Goal: Find specific page/section: Find specific page/section

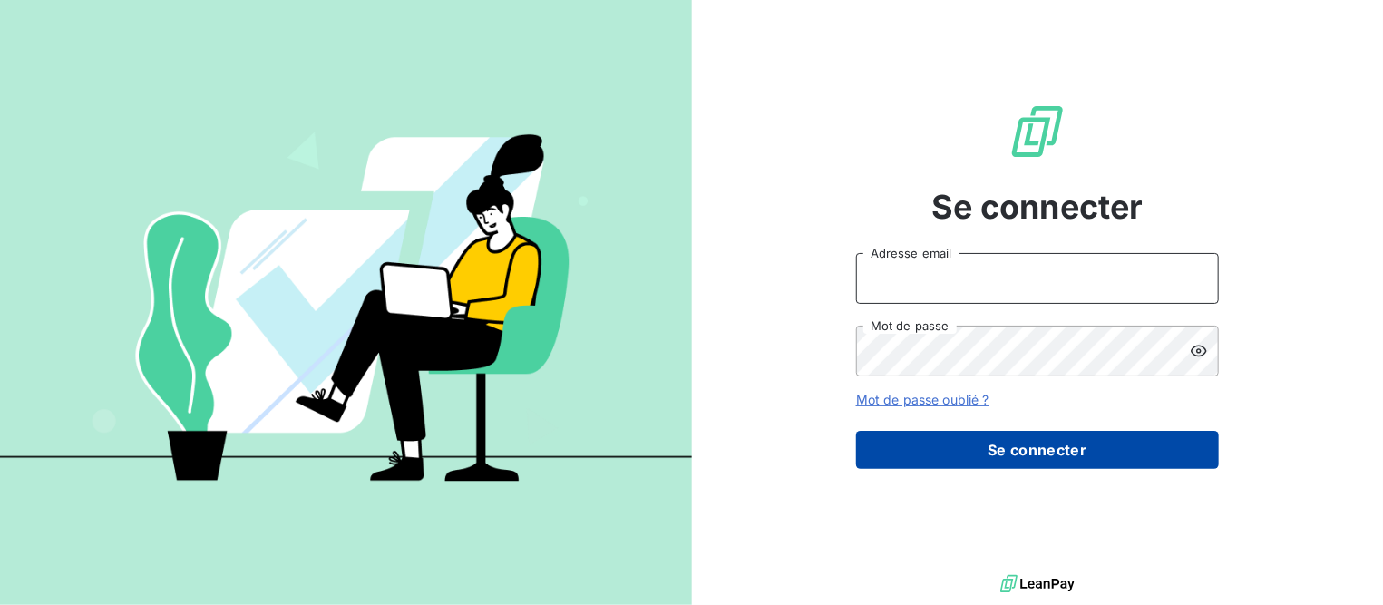
type input "[EMAIL_ADDRESS][DOMAIN_NAME]"
click at [940, 455] on button "Se connecter" at bounding box center [1037, 450] width 363 height 38
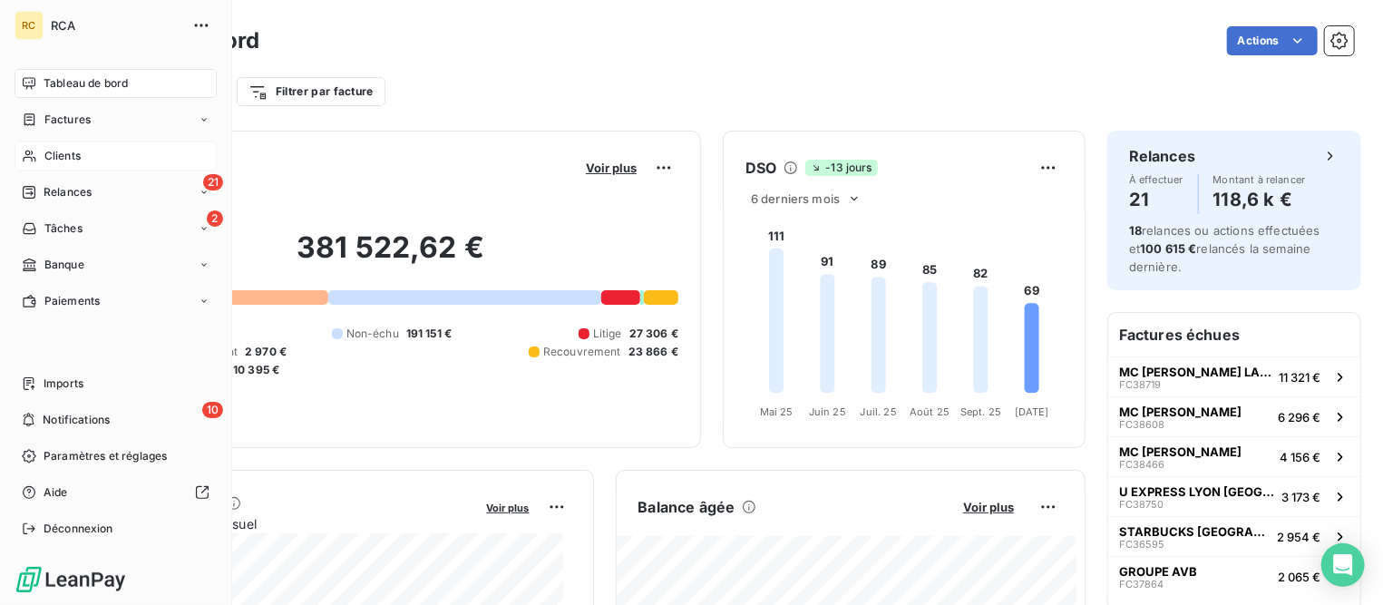
click at [76, 156] on span "Clients" at bounding box center [62, 156] width 36 height 16
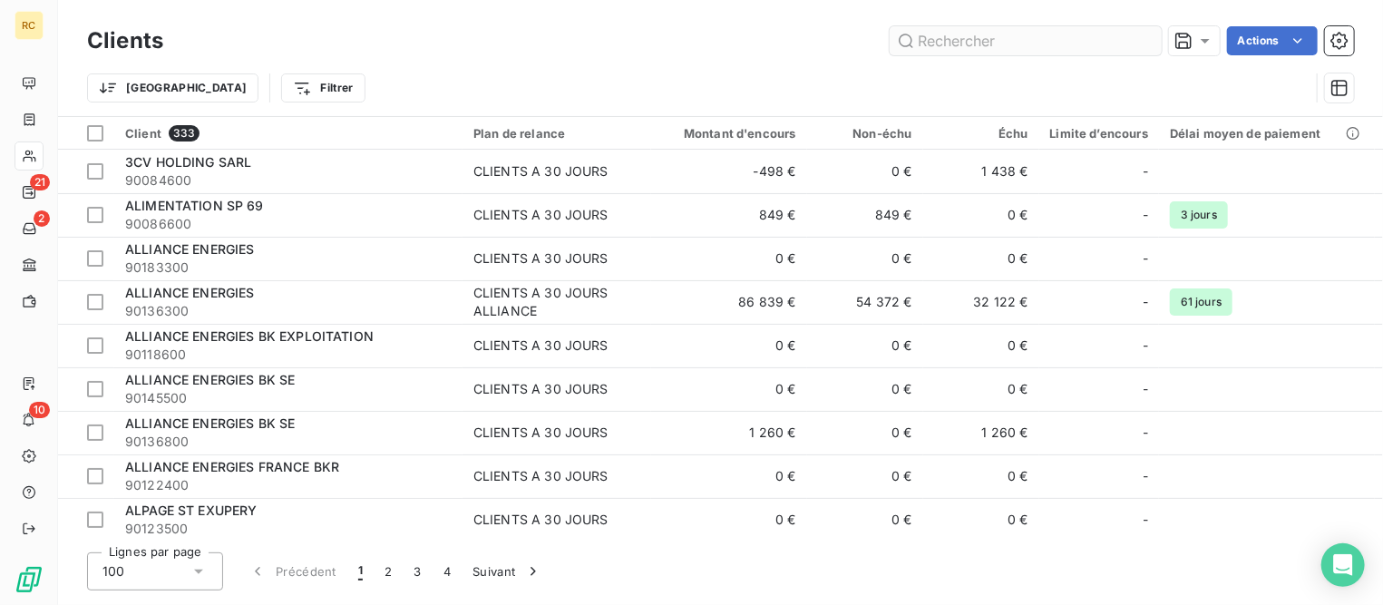
click at [1042, 41] on input "text" at bounding box center [1026, 40] width 272 height 29
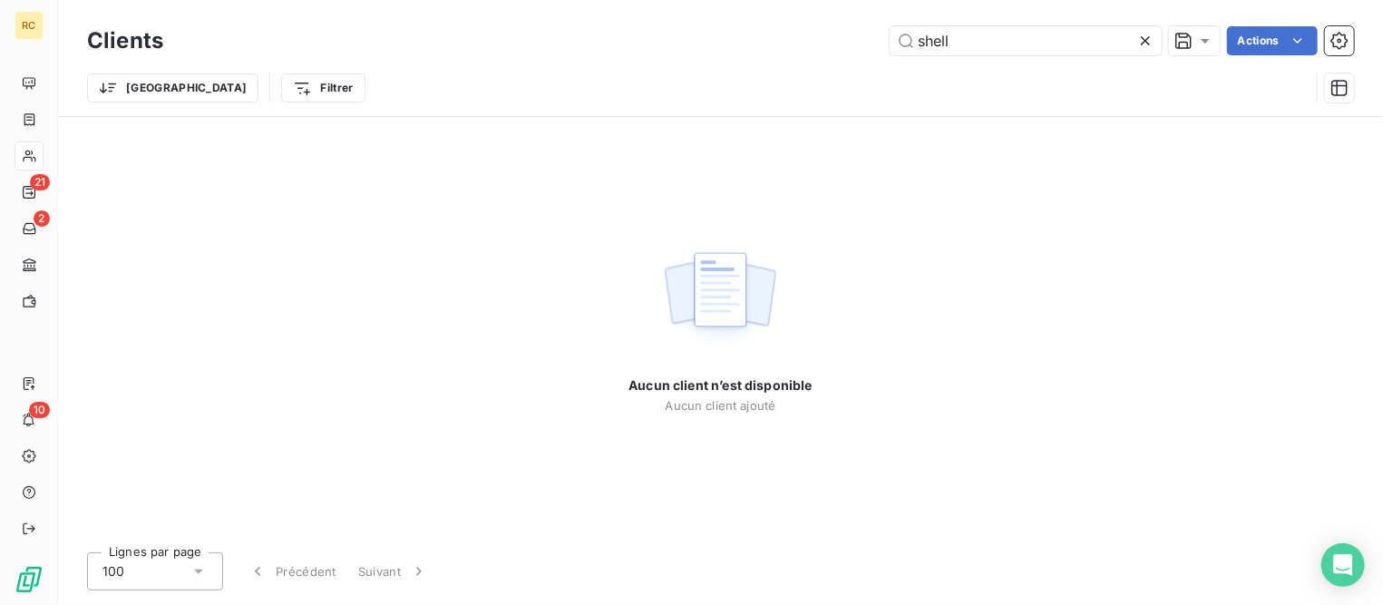
drag, startPoint x: 1042, startPoint y: 41, endPoint x: 833, endPoint y: 15, distance: 210.1
click at [833, 15] on div "Clients shell Actions Trier Filtrer" at bounding box center [720, 58] width 1325 height 116
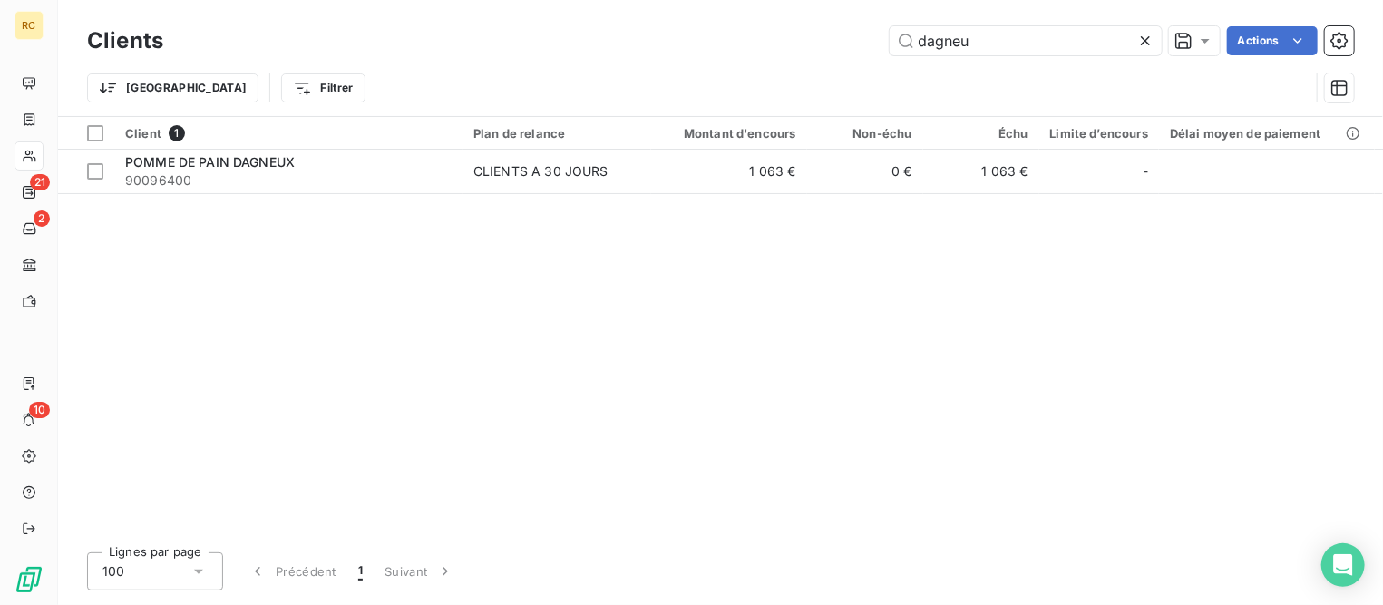
type input "dagneu"
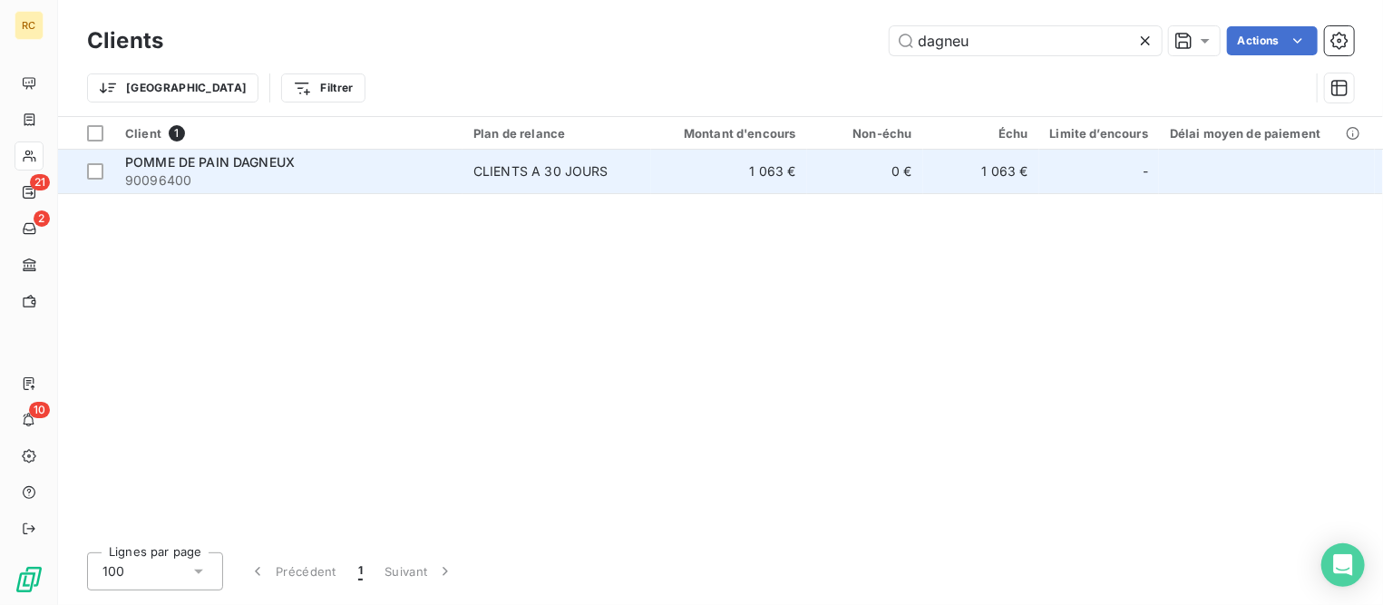
click at [263, 161] on span "POMME DE PAIN DAGNEUX" at bounding box center [210, 161] width 170 height 15
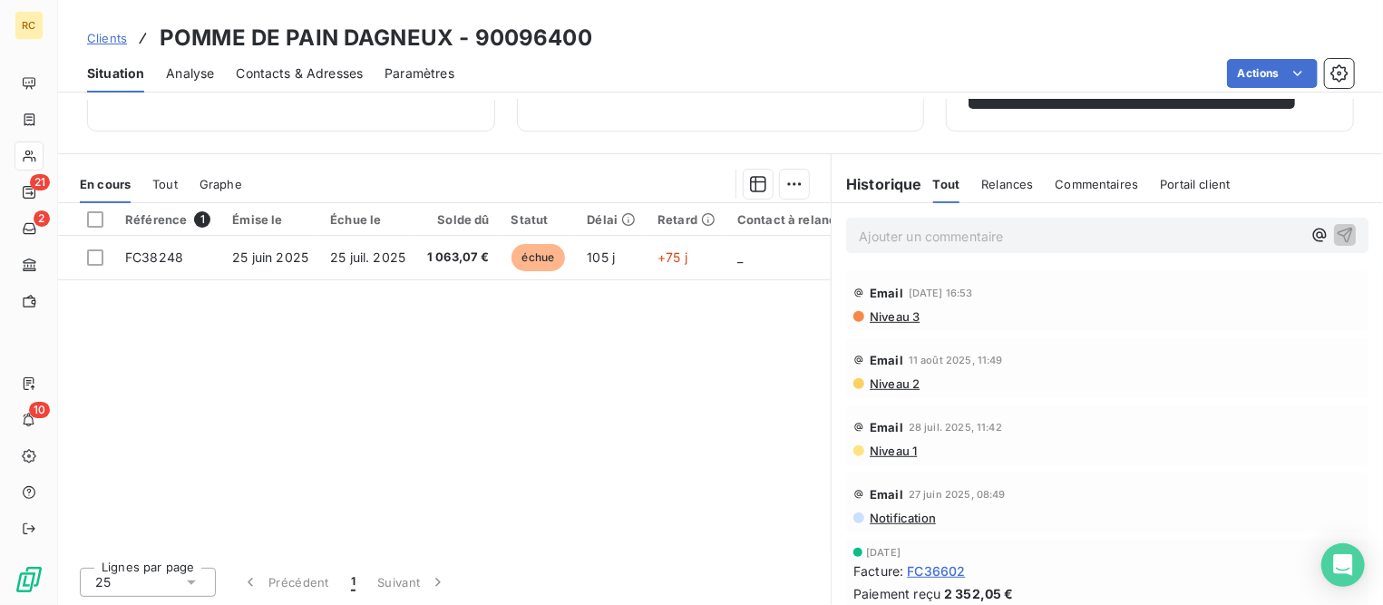
scroll to position [352, 0]
